Goal: Task Accomplishment & Management: Manage account settings

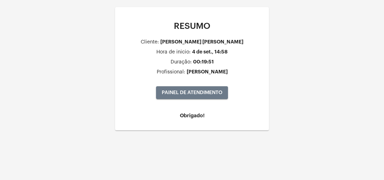
click at [206, 93] on span "PAINEL DE ATENDIMENTO" at bounding box center [192, 92] width 61 height 5
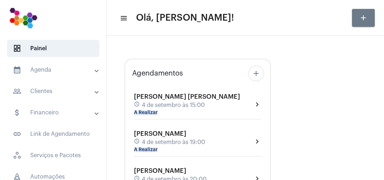
type input "[URL][DOMAIN_NAME]"
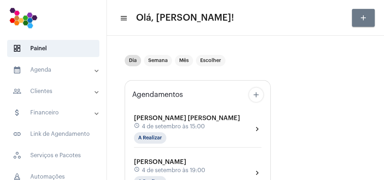
click at [230, 121] on div "[PERSON_NAME] [PERSON_NAME] schedule 4 de setembro às 15:00 A Realizar chevron_…" at bounding box center [197, 128] width 127 height 29
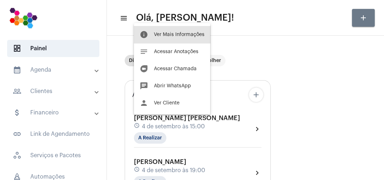
click at [185, 43] on button "info Ver Mais Informações" at bounding box center [172, 34] width 76 height 17
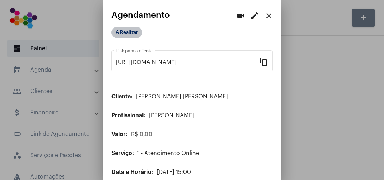
click at [138, 34] on mat-chip "A Realizar" at bounding box center [126, 32] width 31 height 11
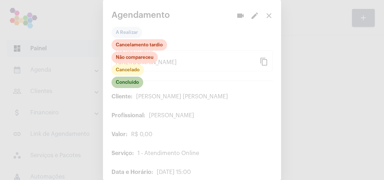
click at [133, 88] on mat-chip "Concluído" at bounding box center [127, 82] width 32 height 11
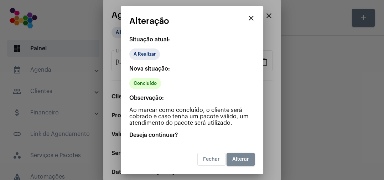
click at [238, 165] on button "Alterar" at bounding box center [240, 159] width 28 height 13
